Goal: Find specific page/section: Find specific page/section

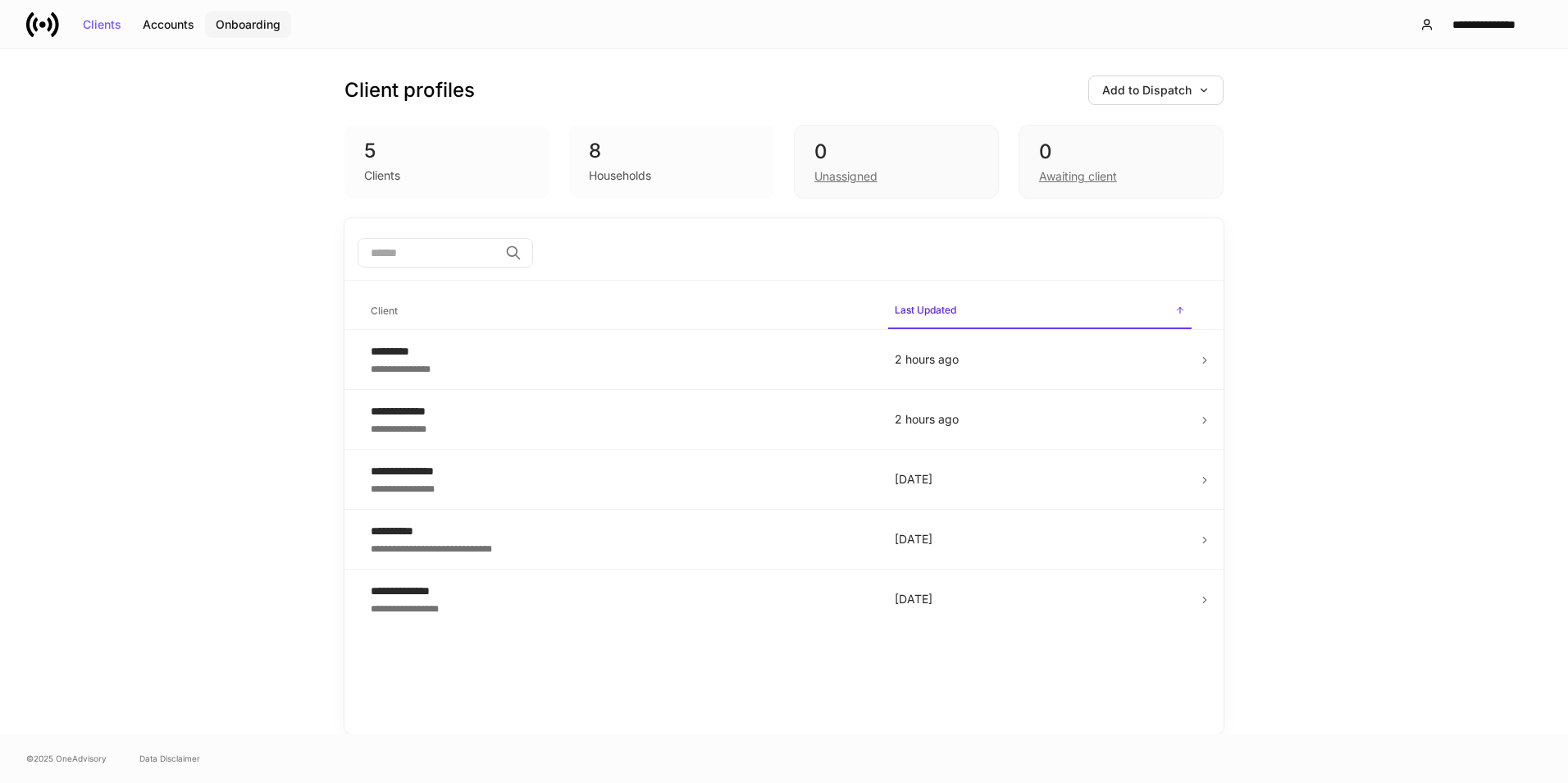
click at [275, 25] on div "Onboarding" at bounding box center [248, 25] width 65 height 12
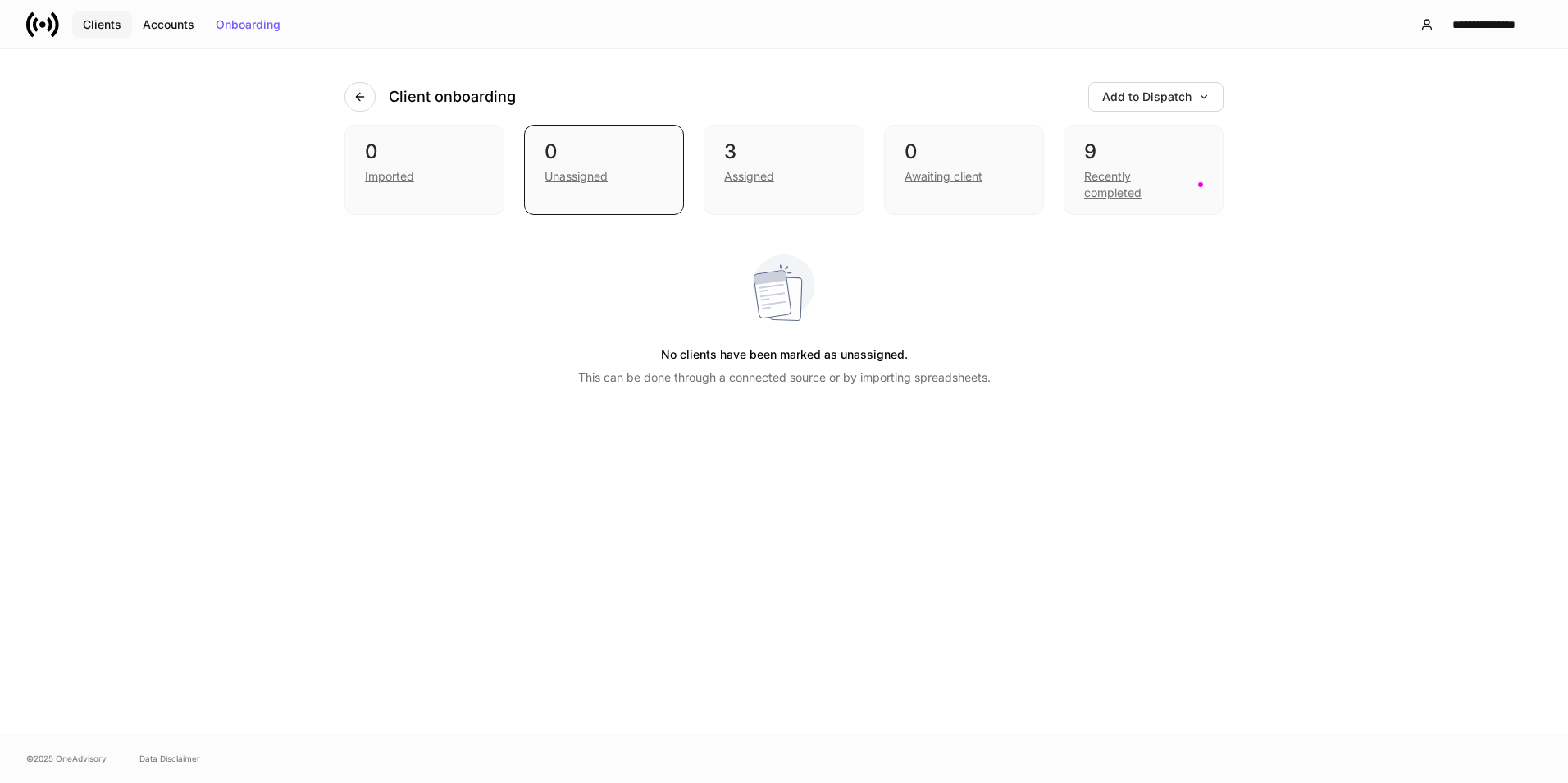
click at [92, 30] on div "Clients" at bounding box center [102, 25] width 38 height 12
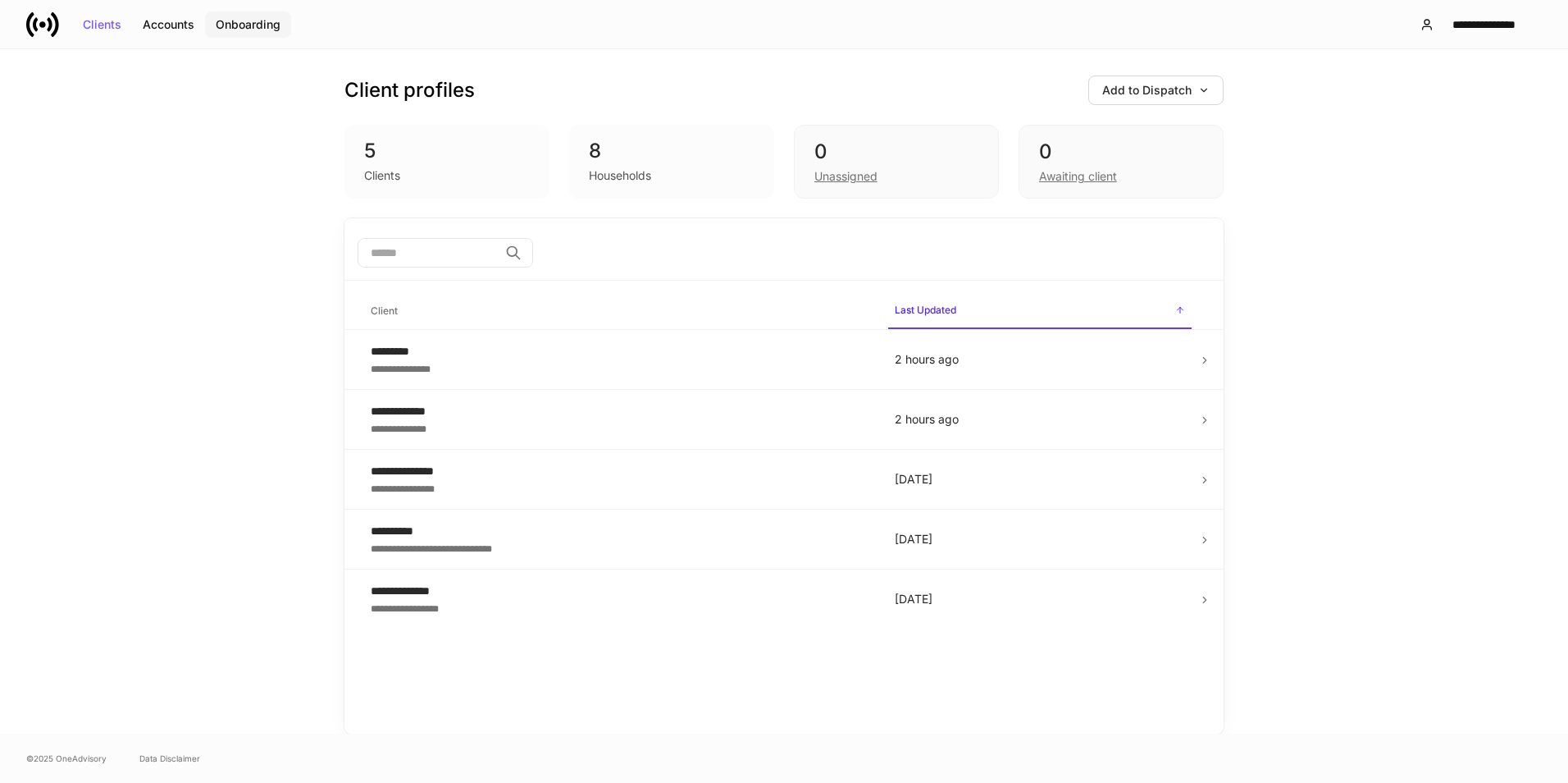
click at [236, 16] on button "Onboarding" at bounding box center [247, 24] width 86 height 26
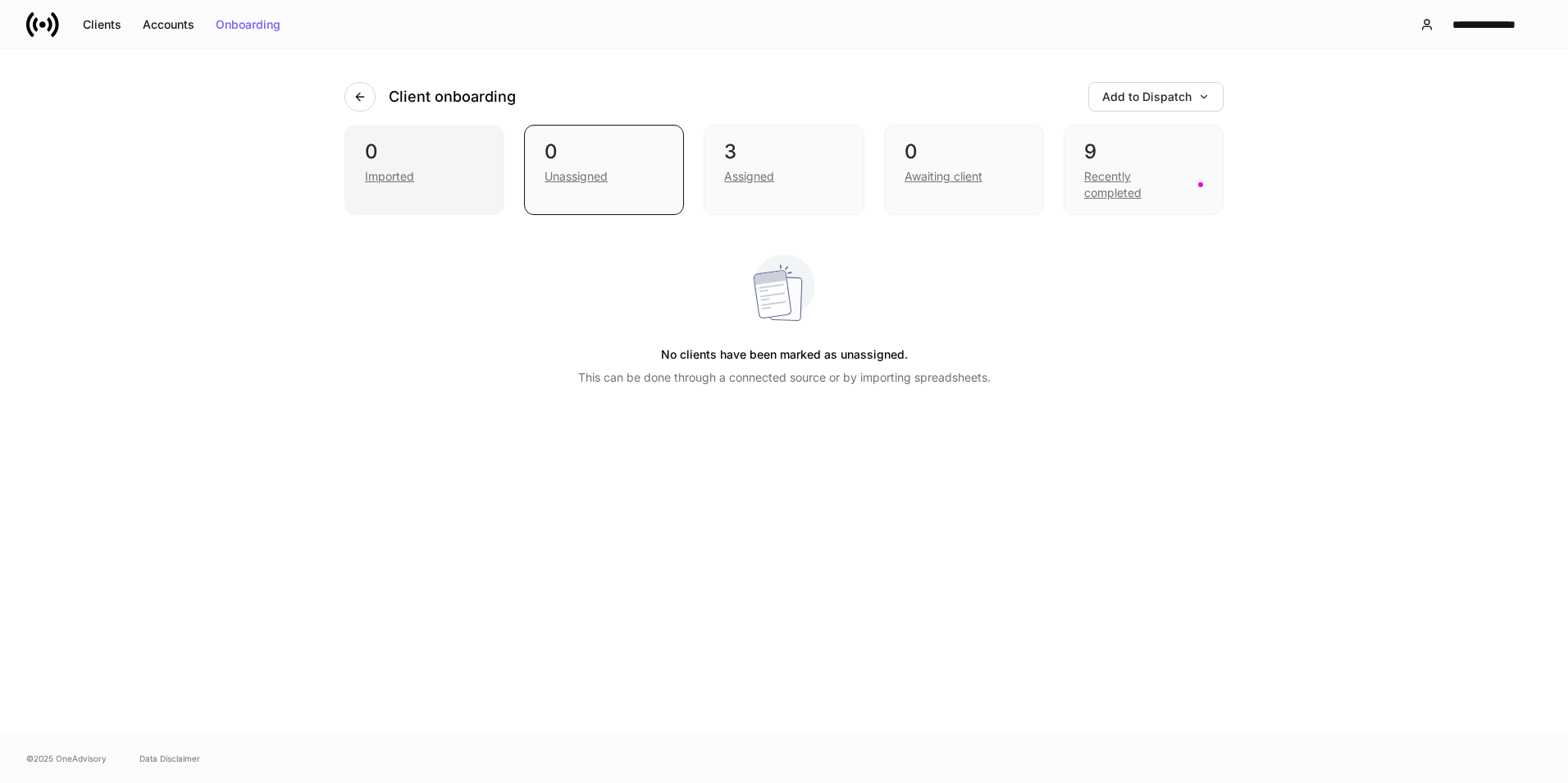
click at [427, 160] on div "0" at bounding box center [424, 151] width 119 height 26
